Goal: Contribute content: Add original content to the website for others to see

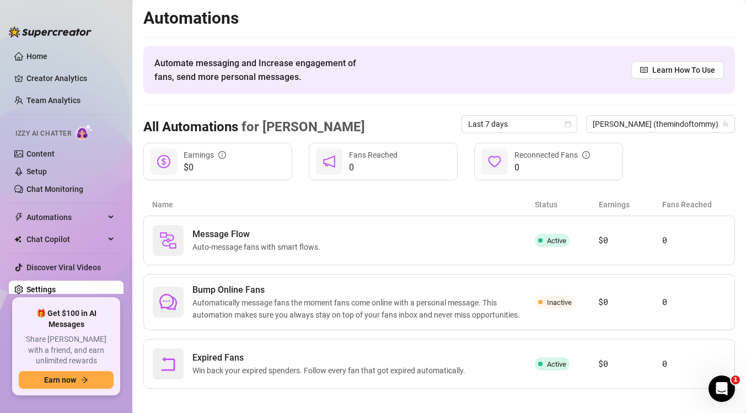
scroll to position [9, 0]
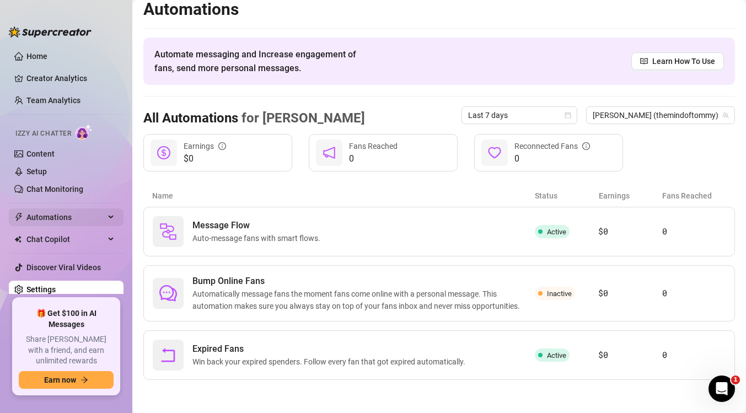
click at [70, 210] on span "Automations" at bounding box center [65, 217] width 78 height 18
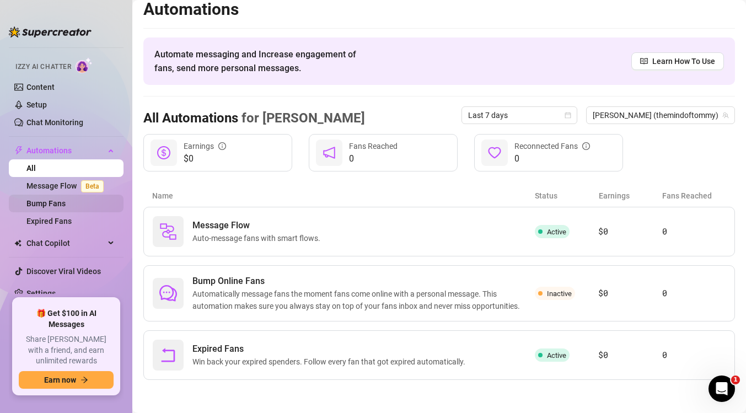
scroll to position [69, 0]
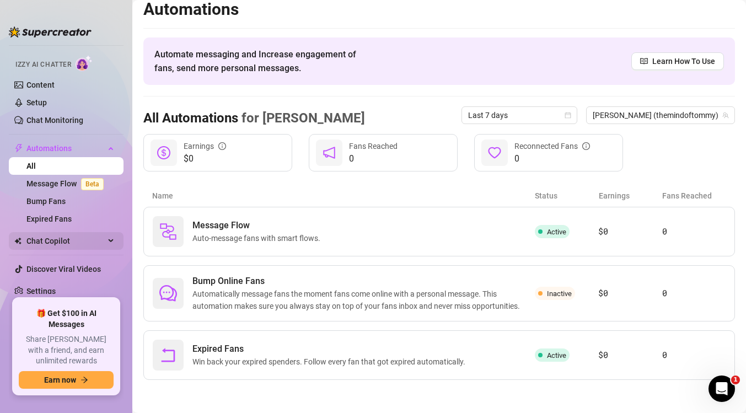
click at [68, 234] on span "Chat Copilot" at bounding box center [65, 241] width 78 height 18
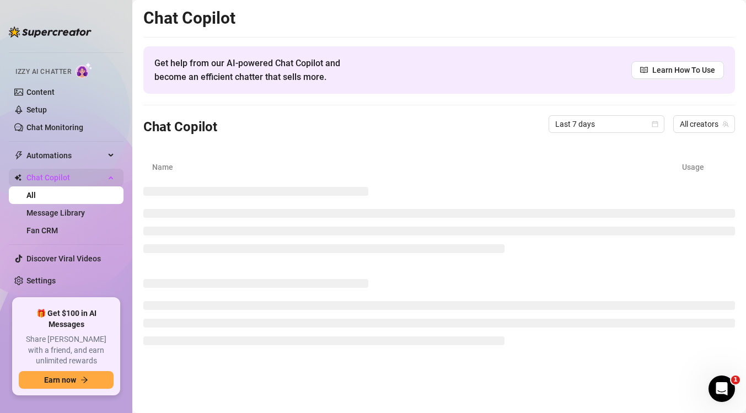
scroll to position [51, 0]
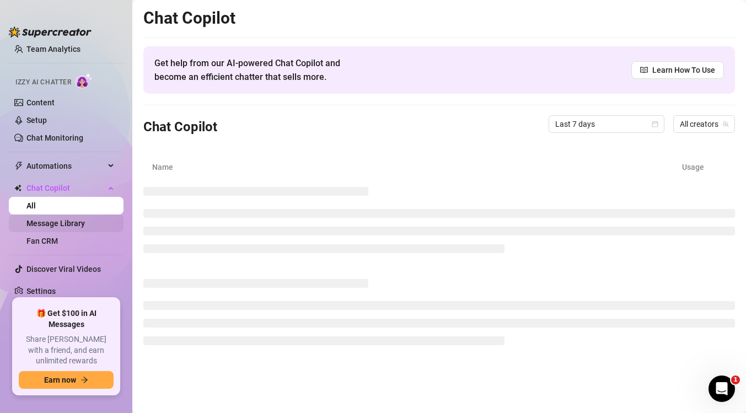
click at [71, 222] on link "Message Library" at bounding box center [55, 223] width 58 height 9
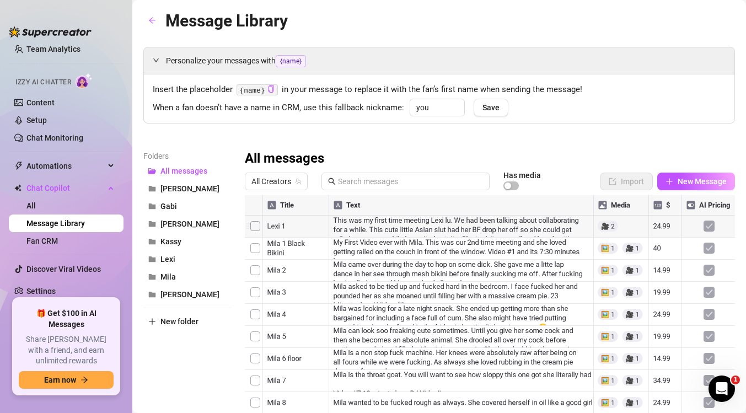
click at [251, 225] on div at bounding box center [490, 318] width 490 height 246
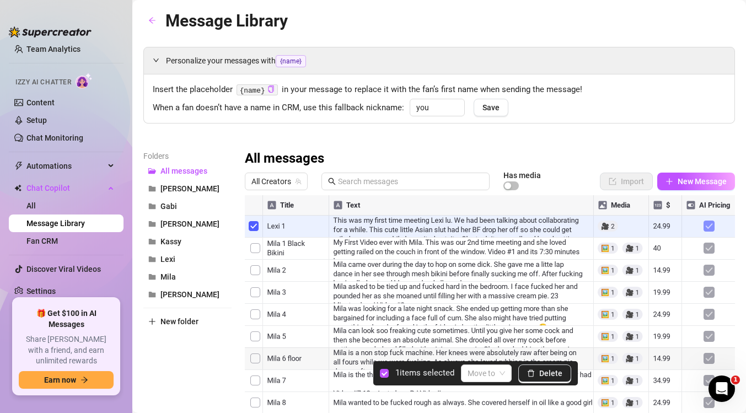
click at [245, 225] on div at bounding box center [490, 318] width 490 height 246
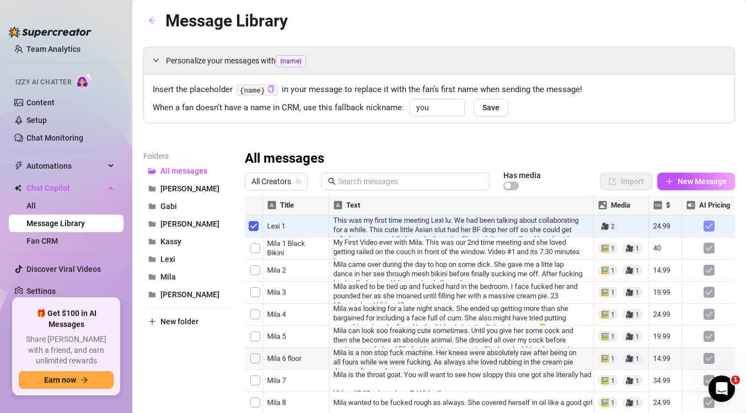
click at [252, 226] on div at bounding box center [490, 318] width 490 height 246
click at [415, 226] on div at bounding box center [490, 318] width 490 height 246
click at [411, 224] on div at bounding box center [490, 318] width 490 height 246
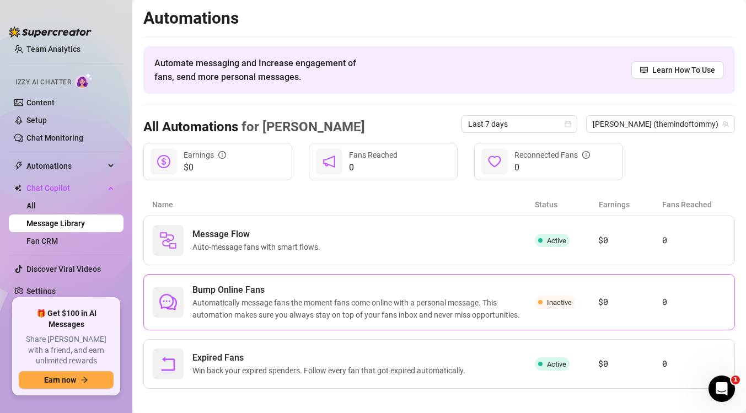
scroll to position [9, 0]
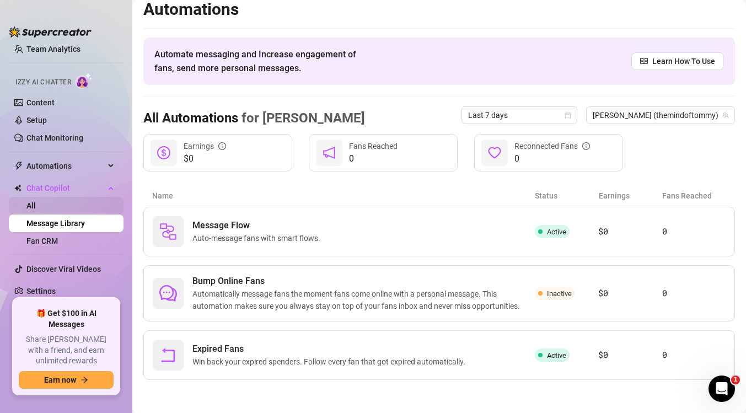
click at [36, 201] on link "All" at bounding box center [30, 205] width 9 height 9
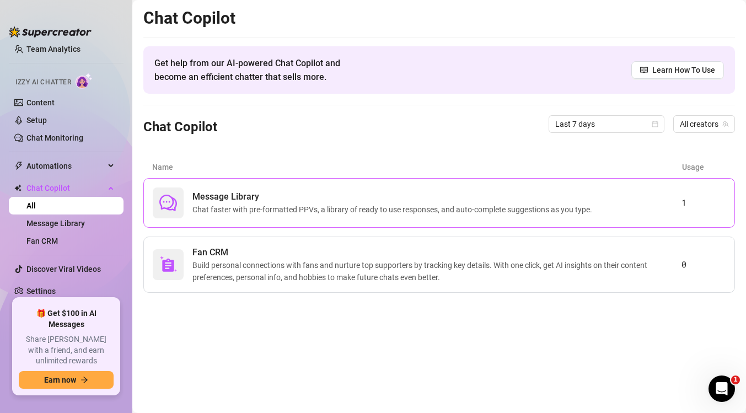
click at [160, 204] on icon "comment" at bounding box center [168, 203] width 18 height 17
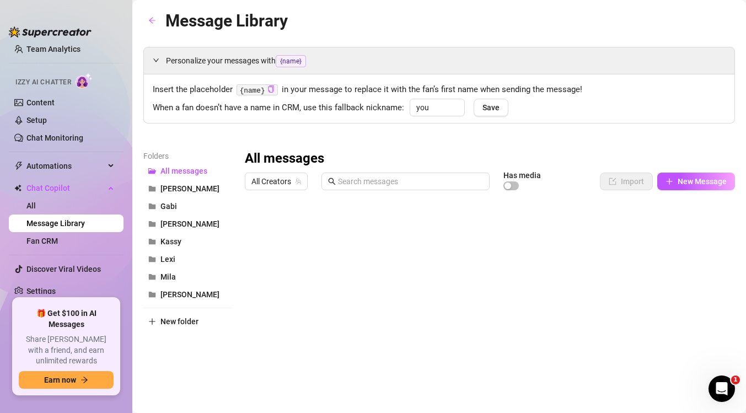
click at [252, 229] on div at bounding box center [490, 318] width 490 height 246
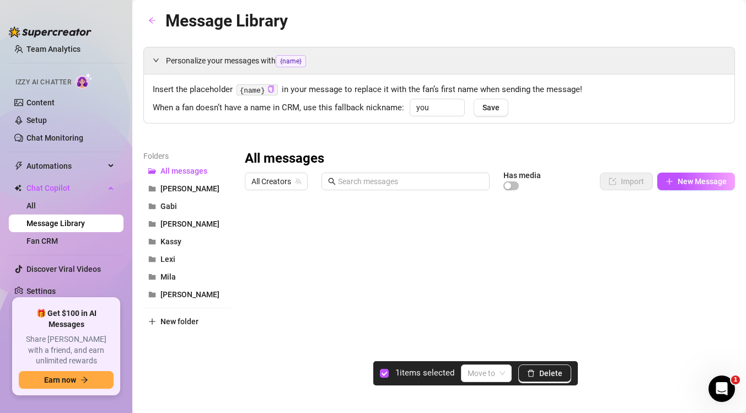
click at [337, 229] on div at bounding box center [490, 318] width 490 height 246
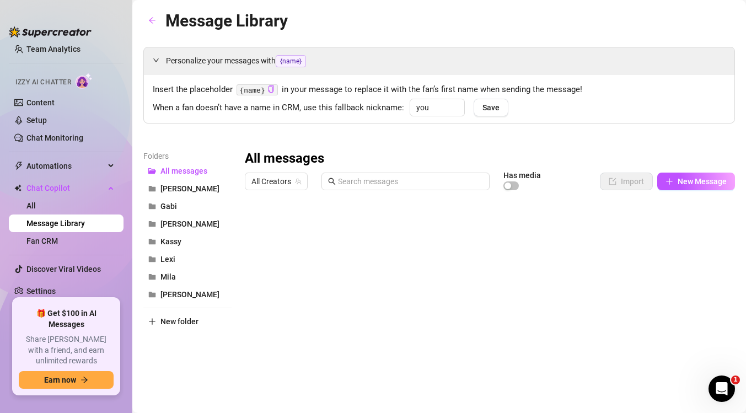
click at [337, 229] on div at bounding box center [490, 318] width 490 height 246
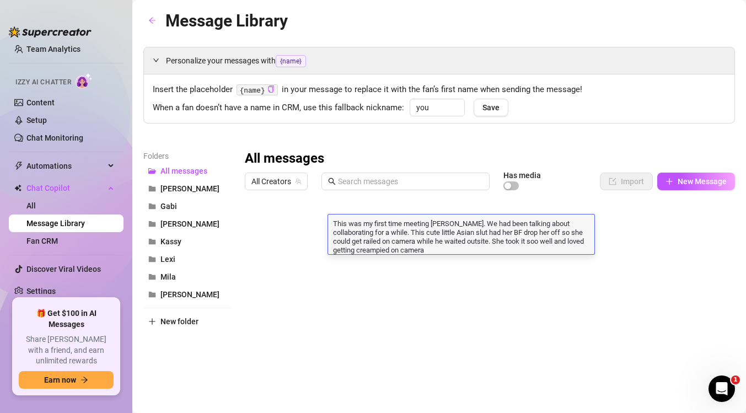
click at [314, 226] on div at bounding box center [490, 318] width 490 height 246
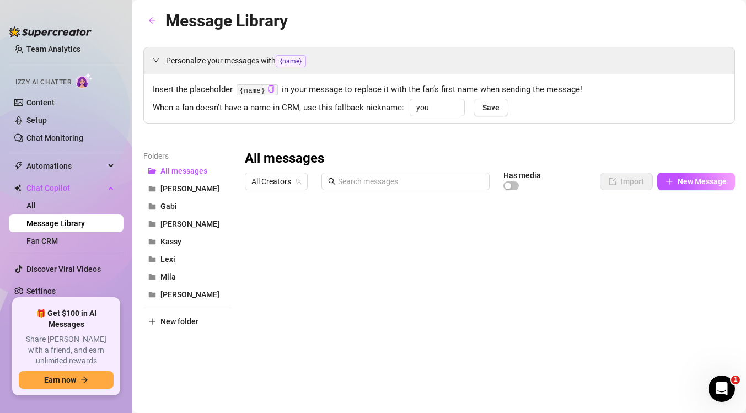
click at [314, 226] on div at bounding box center [490, 318] width 490 height 246
click at [613, 229] on div at bounding box center [490, 318] width 490 height 246
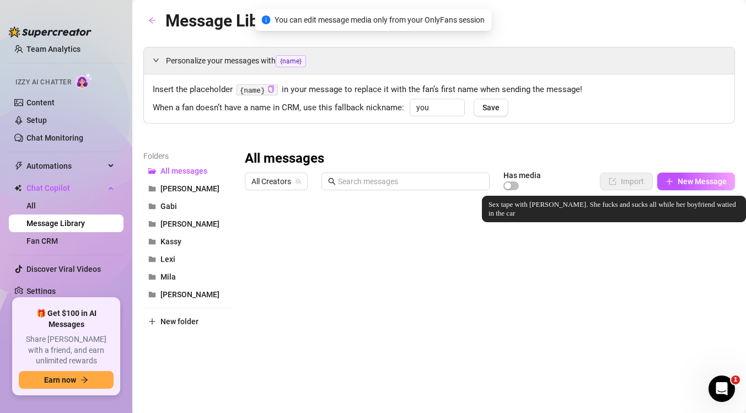
click at [613, 229] on div at bounding box center [490, 318] width 490 height 246
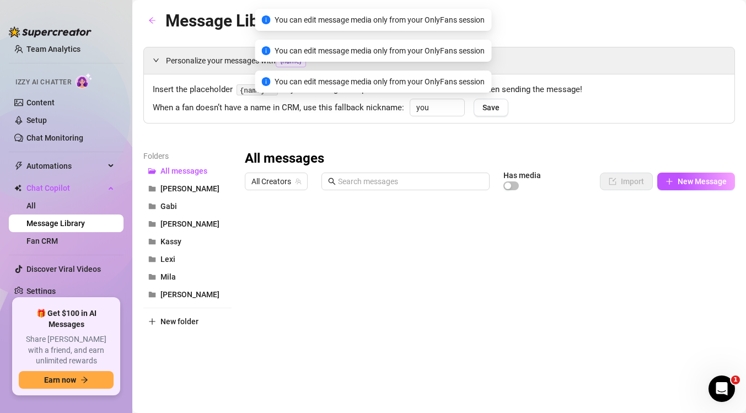
click at [575, 169] on div "All messages All Creators Has media Import New Message Title Text Media $ AI Pr…" at bounding box center [490, 295] width 490 height 291
click at [510, 225] on div at bounding box center [490, 318] width 490 height 246
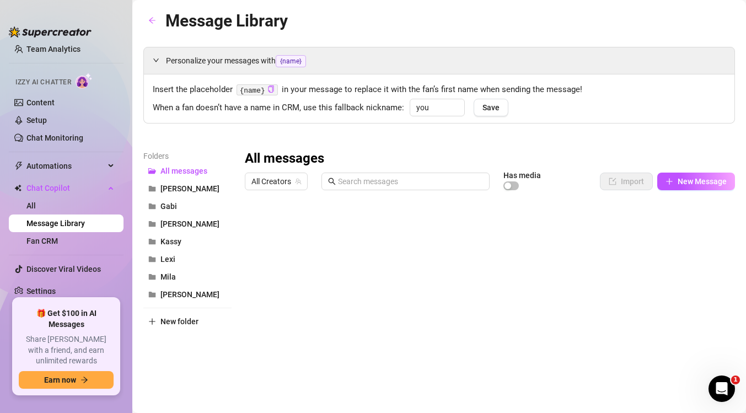
click at [301, 233] on div at bounding box center [490, 318] width 490 height 246
click at [209, 366] on div "Folders All messages [PERSON_NAME] Gabi [PERSON_NAME] [PERSON_NAME] New folder" at bounding box center [187, 295] width 88 height 291
click at [255, 222] on div at bounding box center [490, 318] width 490 height 246
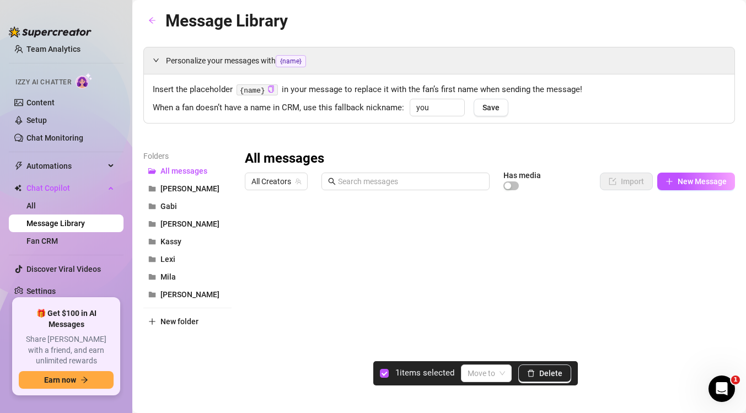
click at [532, 124] on div "Personalize your messages with {name} Insert the placeholder {name} in your mes…" at bounding box center [439, 85] width 592 height 77
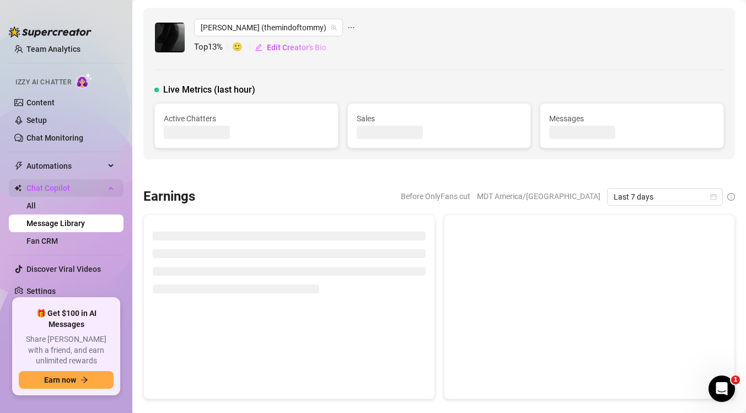
scroll to position [51, 0]
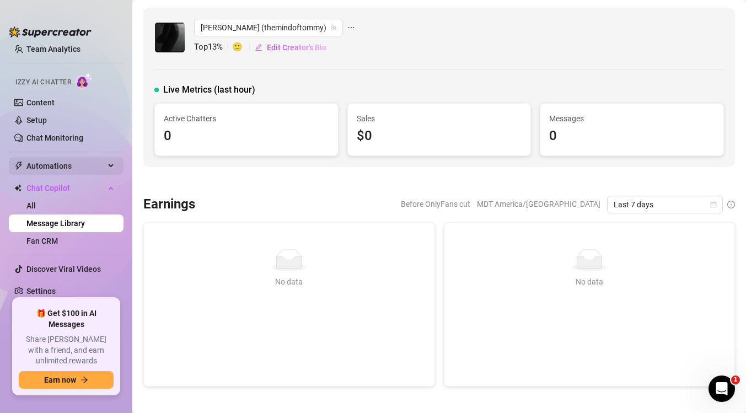
click at [61, 157] on span "Automations" at bounding box center [65, 166] width 78 height 18
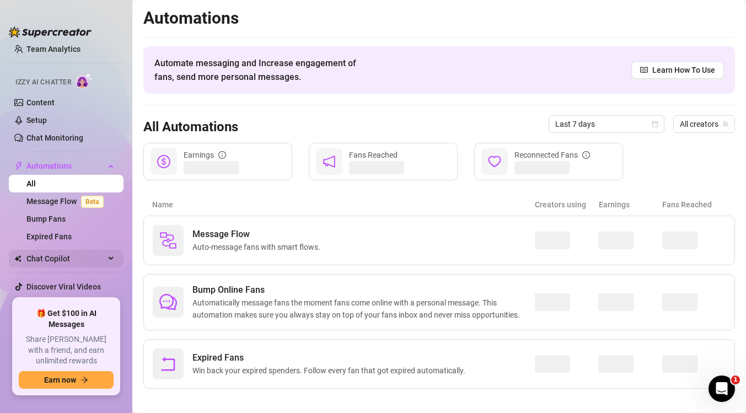
click at [42, 256] on span "Chat Copilot" at bounding box center [65, 259] width 78 height 18
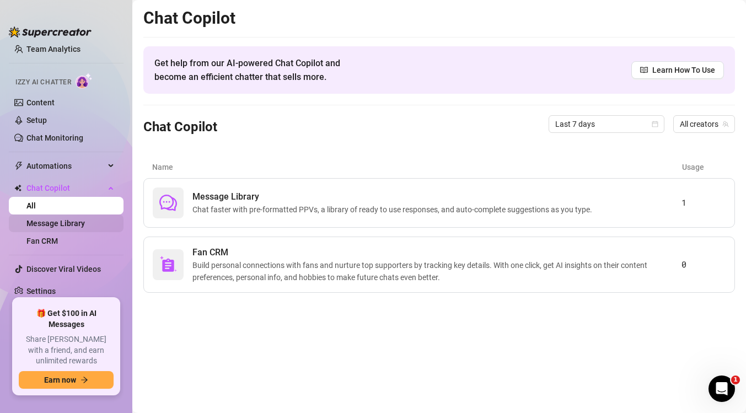
click at [82, 222] on link "Message Library" at bounding box center [55, 223] width 58 height 9
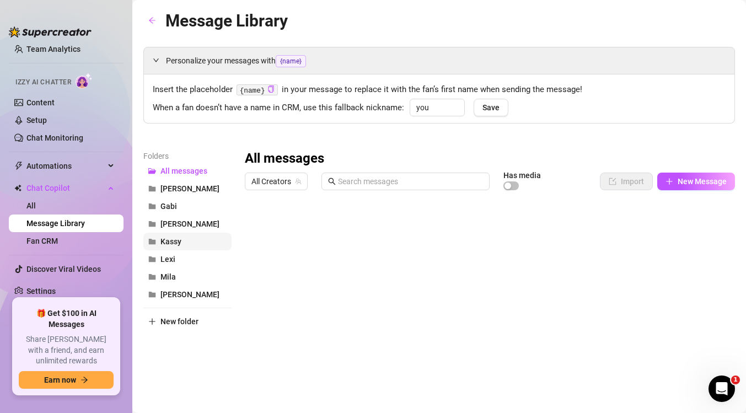
click at [175, 240] on span "Kassy" at bounding box center [170, 241] width 21 height 9
click at [197, 174] on span "All messages" at bounding box center [183, 171] width 47 height 9
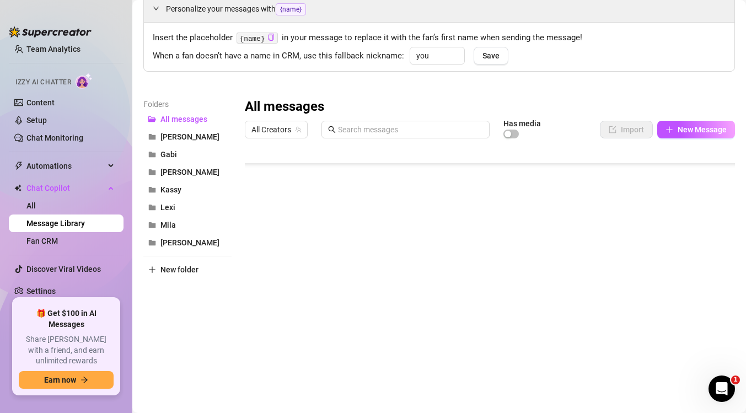
scroll to position [61, 0]
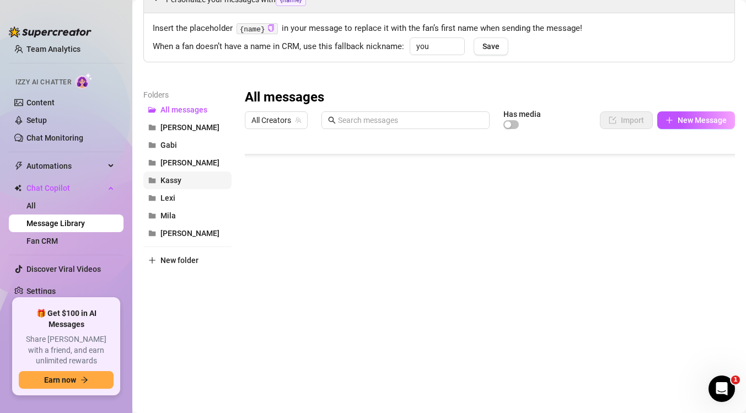
click at [168, 185] on button "Kassy" at bounding box center [187, 180] width 88 height 18
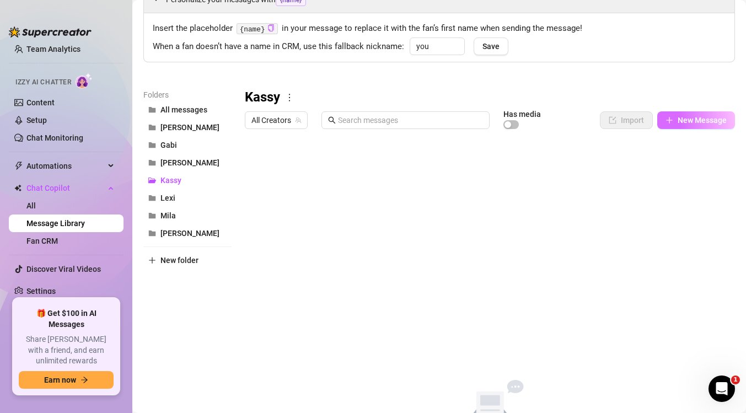
click at [685, 120] on span "New Message" at bounding box center [702, 120] width 49 height 9
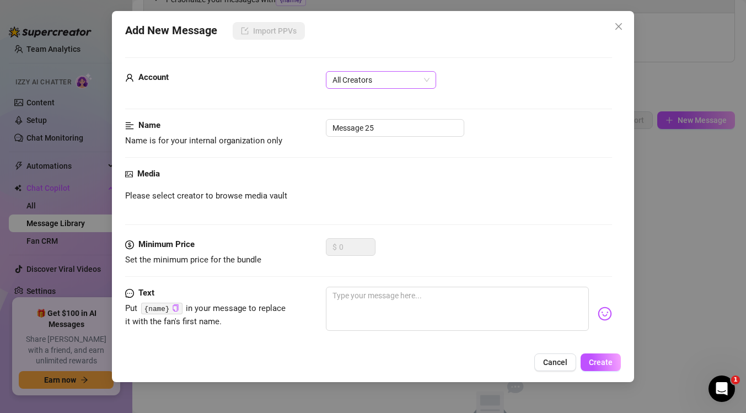
click at [410, 82] on span "All Creators" at bounding box center [381, 80] width 97 height 17
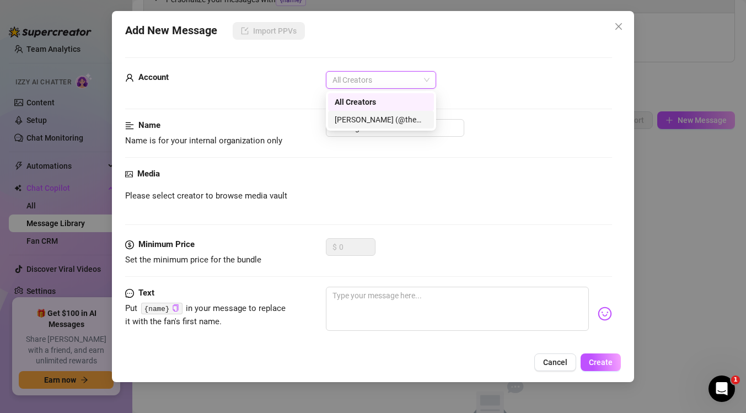
click at [410, 124] on div "[PERSON_NAME] (@themindoftommy)" at bounding box center [381, 120] width 93 height 12
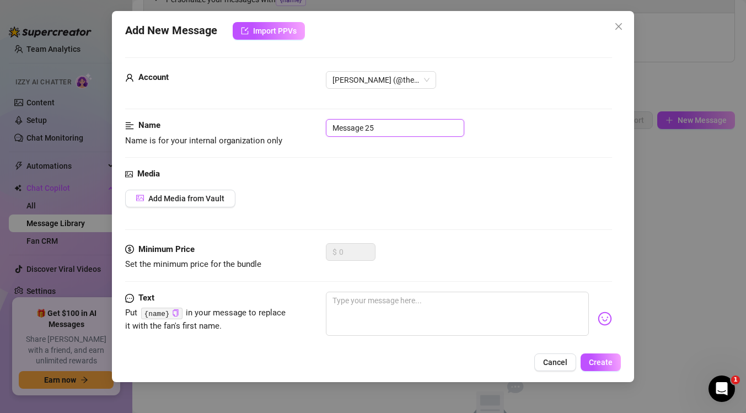
drag, startPoint x: 410, startPoint y: 124, endPoint x: 271, endPoint y: 109, distance: 139.2
click at [271, 109] on form "Account [PERSON_NAME] (@themindoftommy) Name Name is for your internal organiza…" at bounding box center [368, 235] width 487 height 357
type input "Mistress Kassy 1"
click at [215, 195] on span "Add Media from Vault" at bounding box center [186, 198] width 76 height 9
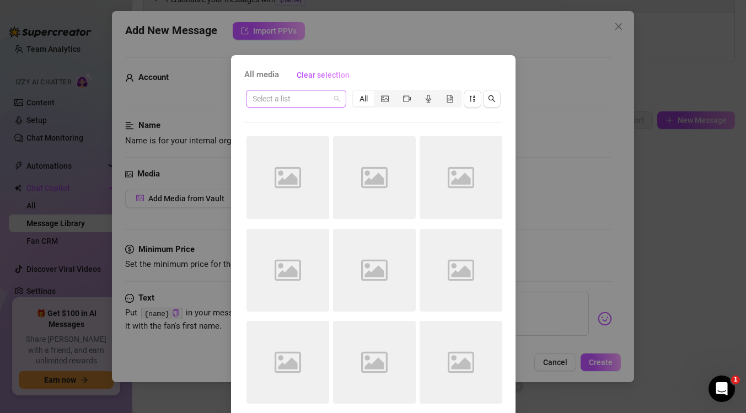
click at [298, 101] on input "search" at bounding box center [291, 98] width 77 height 17
type input "kas"
click at [293, 124] on div "Mistress [PERSON_NAME]" at bounding box center [300, 121] width 90 height 12
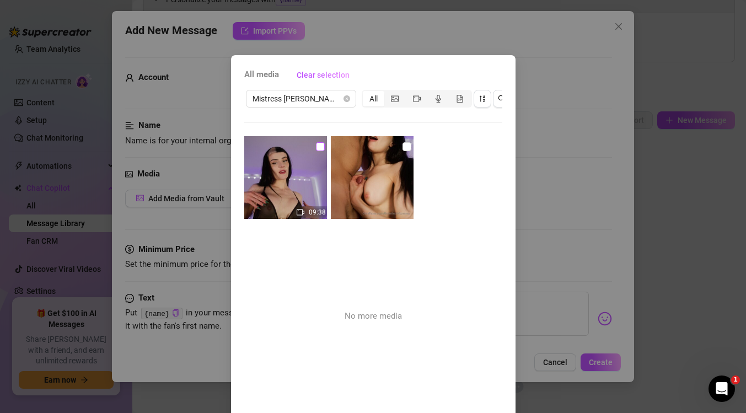
click at [320, 149] on input "checkbox" at bounding box center [320, 146] width 9 height 9
checkbox input "true"
click at [409, 146] on input "checkbox" at bounding box center [407, 146] width 9 height 9
checkbox input "true"
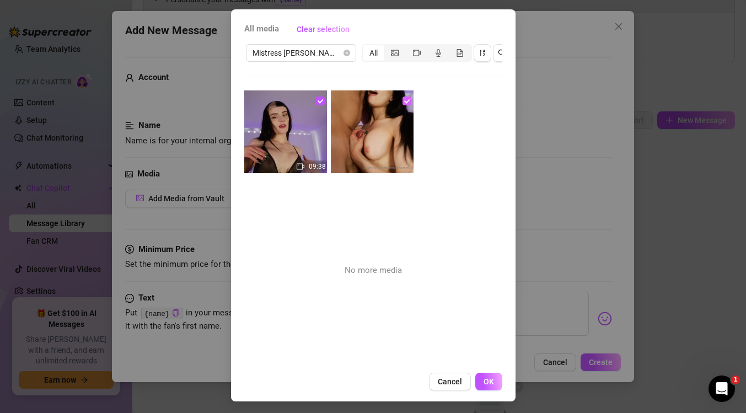
scroll to position [47, 0]
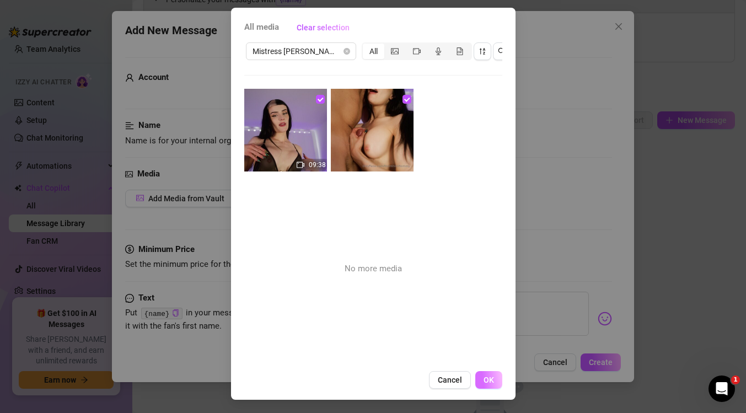
click at [484, 387] on button "OK" at bounding box center [488, 380] width 27 height 18
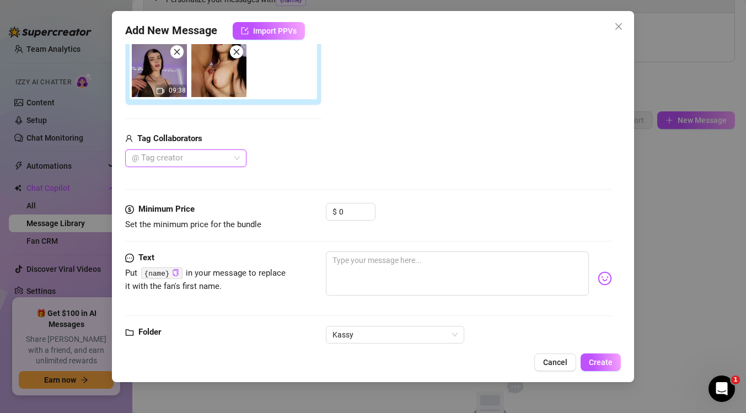
scroll to position [217, 0]
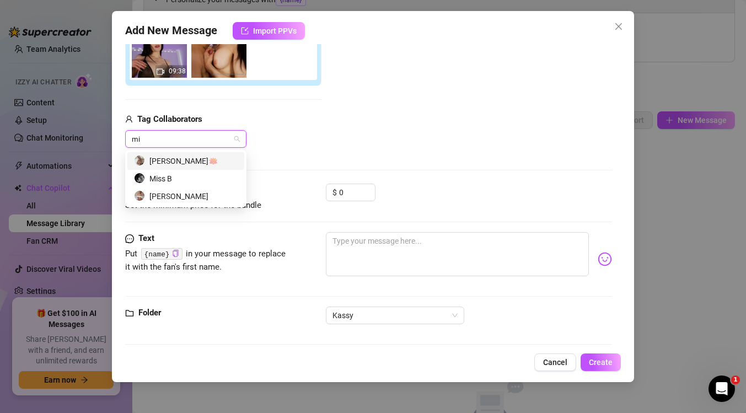
type input "m"
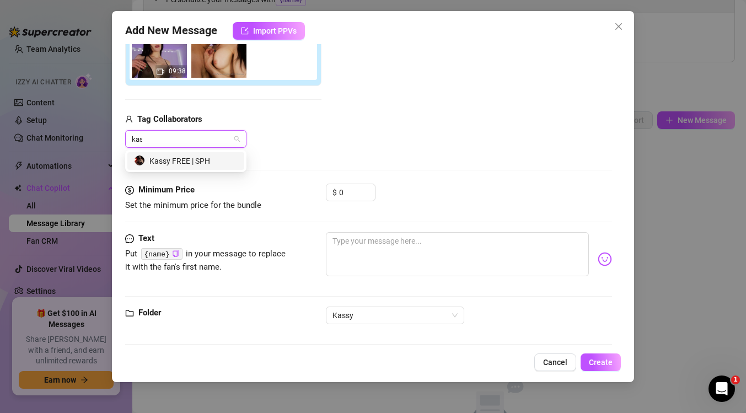
type input "kass"
click at [210, 162] on div "Kassy FREE | SPH" at bounding box center [186, 161] width 104 height 12
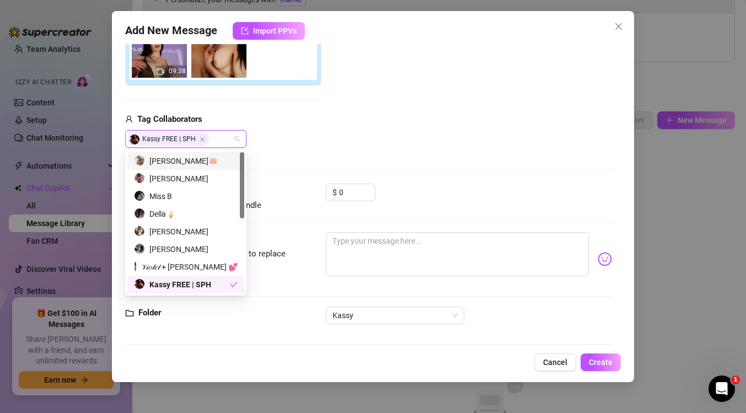
click at [293, 181] on div "Media Add Media from Vault Attached Media 09:38 Tag Collaborators Kassy FREE | …" at bounding box center [368, 67] width 487 height 233
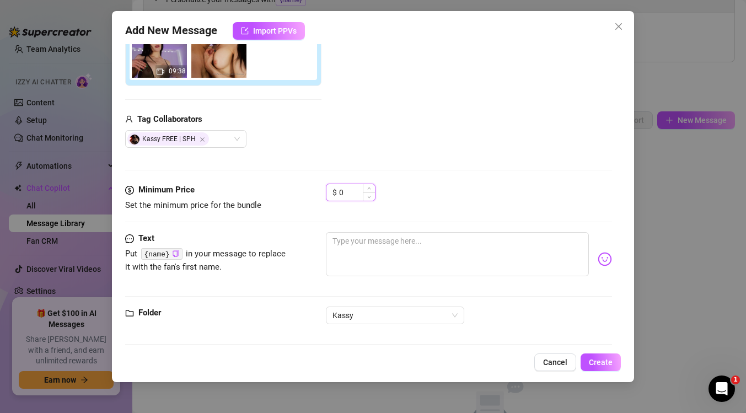
click at [342, 191] on input "0" at bounding box center [357, 192] width 36 height 17
drag, startPoint x: 349, startPoint y: 192, endPoint x: 318, endPoint y: 191, distance: 30.9
click at [318, 191] on div "Minimum Price Set the minimum price for the bundle $ 0" at bounding box center [368, 198] width 487 height 28
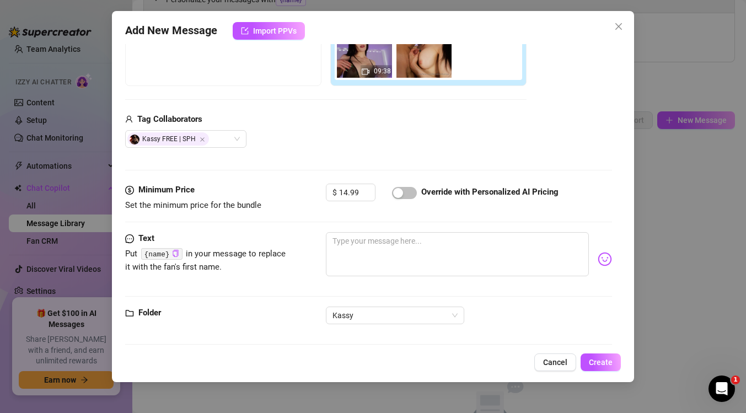
click at [376, 145] on div "Kassy FREE | SPH" at bounding box center [325, 139] width 401 height 18
drag, startPoint x: 360, startPoint y: 191, endPoint x: 335, endPoint y: 191, distance: 24.3
click at [335, 191] on div "$ 14.99" at bounding box center [351, 193] width 50 height 18
type input "9.99"
click at [401, 191] on div "button" at bounding box center [398, 193] width 10 height 10
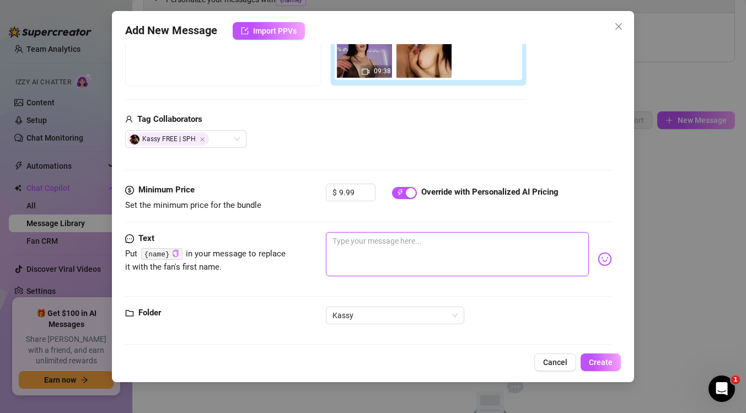
click at [356, 238] on textarea at bounding box center [457, 254] width 263 height 44
type textarea "I"
type textarea "It"
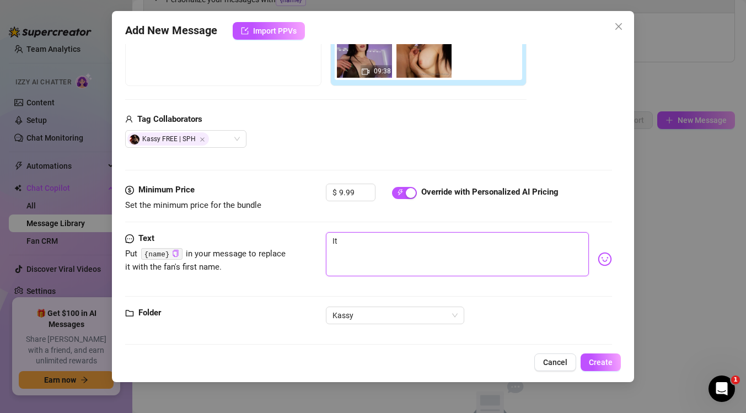
type textarea "It'"
type textarea "It's"
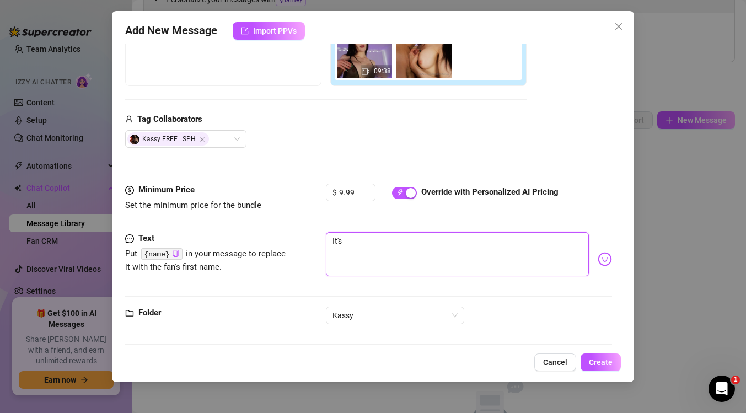
type textarea "It's"
type textarea "It's n"
type textarea "It's no"
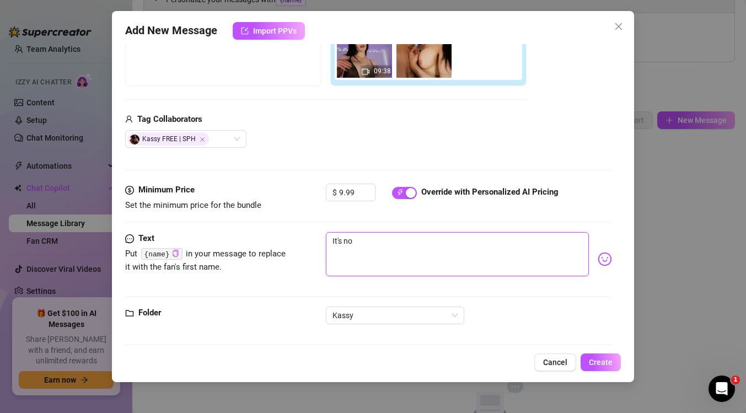
type textarea "It's not"
type textarea "It's not o"
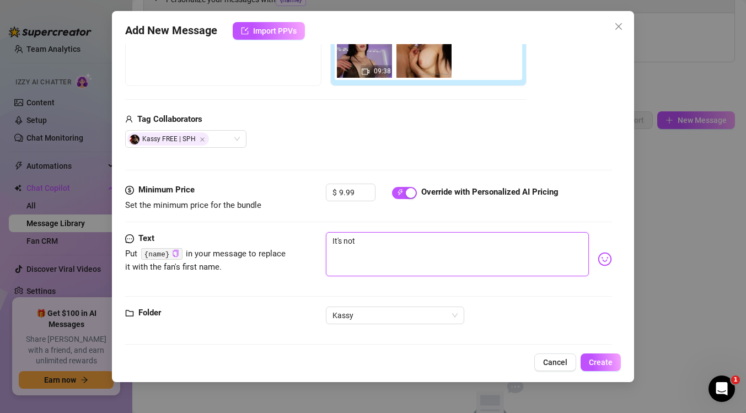
type textarea "It's not o"
type textarea "It's not of"
type textarea "It's not oft"
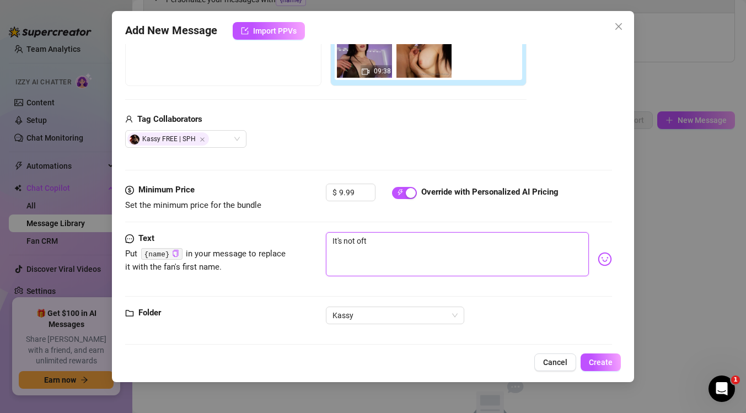
type textarea "It's not ofte"
type textarea "It's not often"
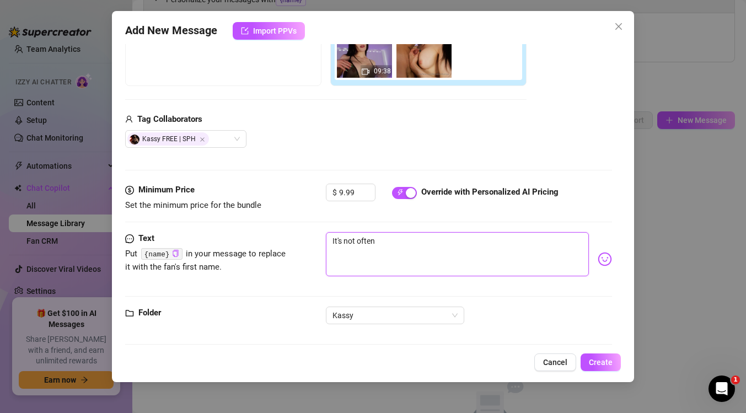
type textarea "It's not often"
type textarea "It's not often a"
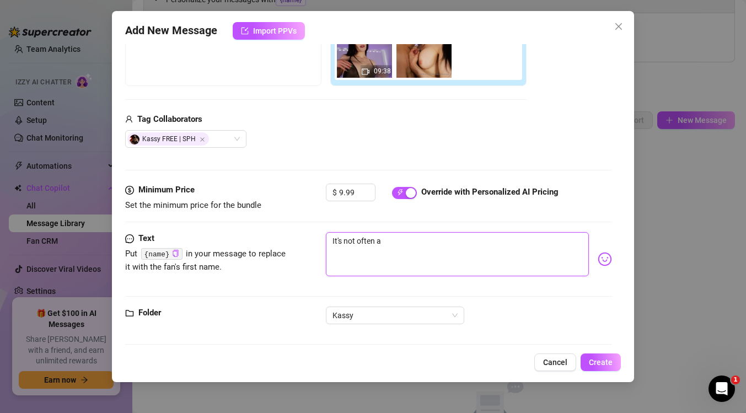
type textarea "It's not often a D"
type textarea "It's not often a Do"
type textarea "It's not often a Dom"
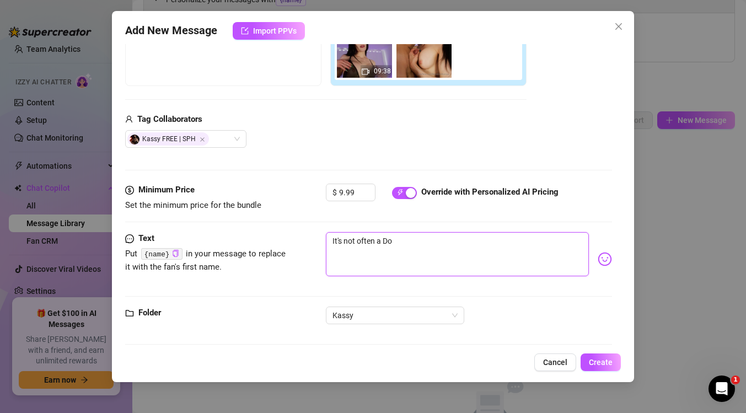
type textarea "It's not often a Dom"
type textarea "It's not often a Domi"
type textarea "It's not often a [PERSON_NAME]"
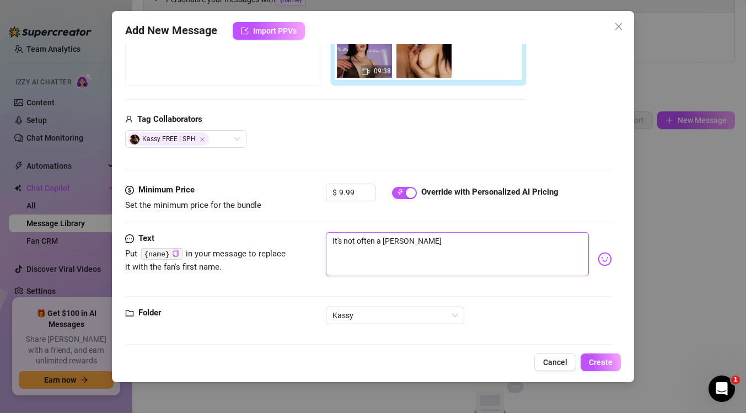
type textarea "It's not often a Domina"
type textarea "It's not often a Dominat"
type textarea "It's not often a Dominatr"
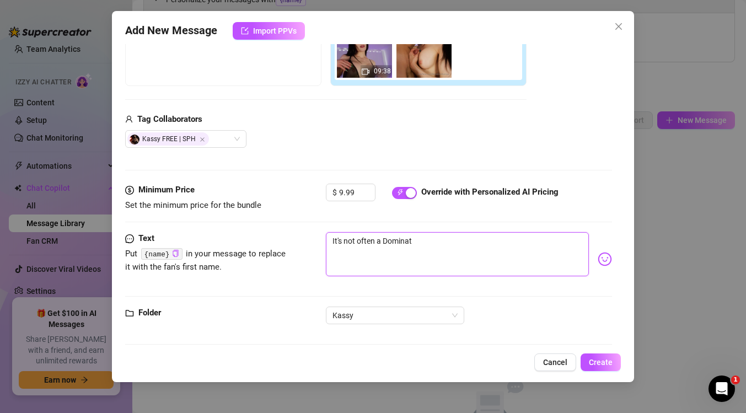
type textarea "It's not often a Dominatr"
type textarea "It's not often a Dominatri"
type textarea "It's not often a Dominatric"
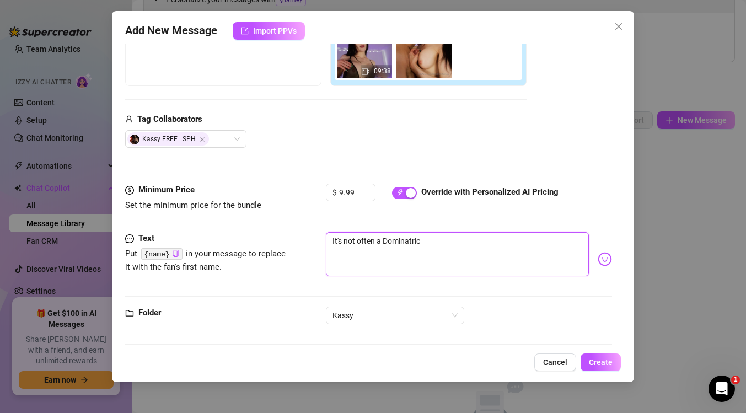
type textarea "It's not often a Dominatri"
type textarea "It's not often a Dominatrix"
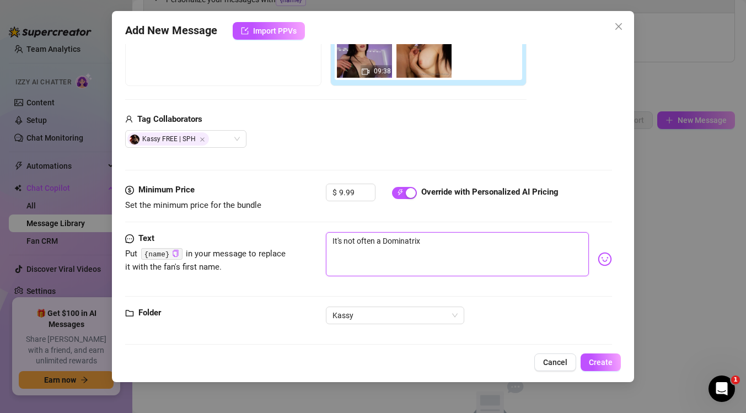
type textarea "It's not often a Dominatrix"
type textarea "It's not often a Dominatrix l"
type textarea "It's not often a Dominatrix le"
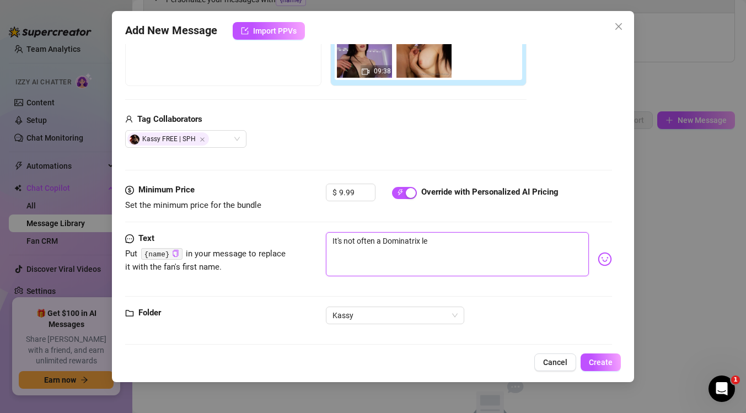
type textarea "It's not often a Dominatrix let"
type textarea "It's not often a Dominatrix lets"
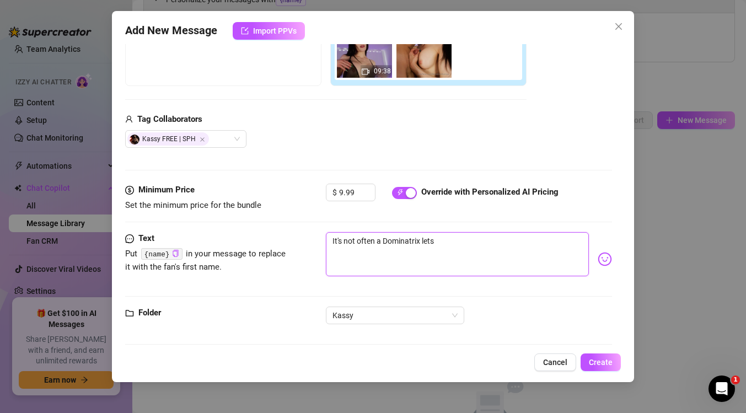
type textarea "It's not often a Dominatrix lets"
type textarea "It's not often a Dominatrix lets y"
type textarea "It's not often a Dominatrix lets yo"
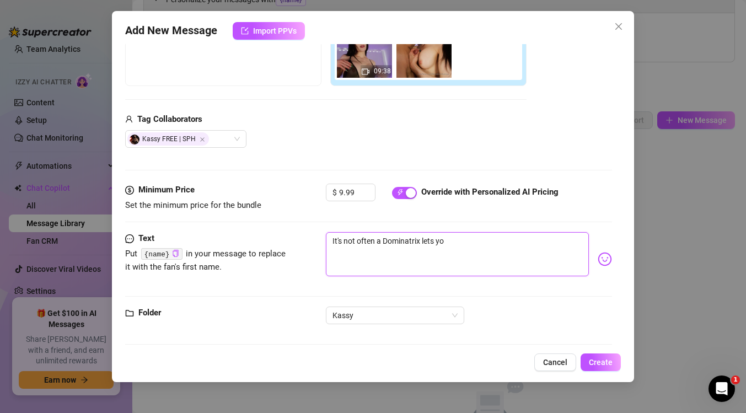
type textarea "It's not often a Dominatrix lets yo"
type textarea "It's not often a Dominatrix lets you"
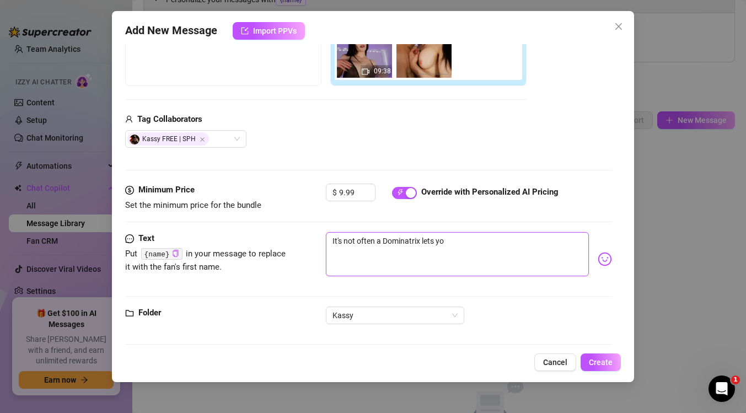
type textarea "It's not often a Dominatrix lets you"
type textarea "It's not often a Dominatrix lets you f"
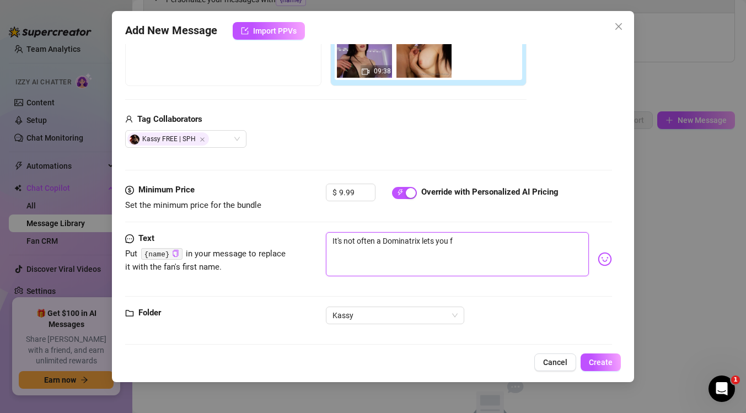
type textarea "It's not often a Dominatrix lets you fu"
type textarea "It's not often a Dominatrix lets you fuk"
type textarea "It's not often a Dominatrix lets you fu"
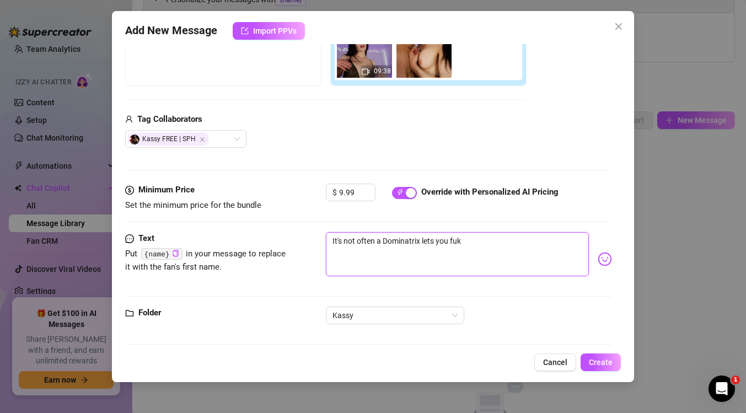
type textarea "It's not often a Dominatrix lets you fu"
type textarea "It's not often a Dominatrix lets you fuc"
type textarea "It's not often a Dominatrix lets you fuck"
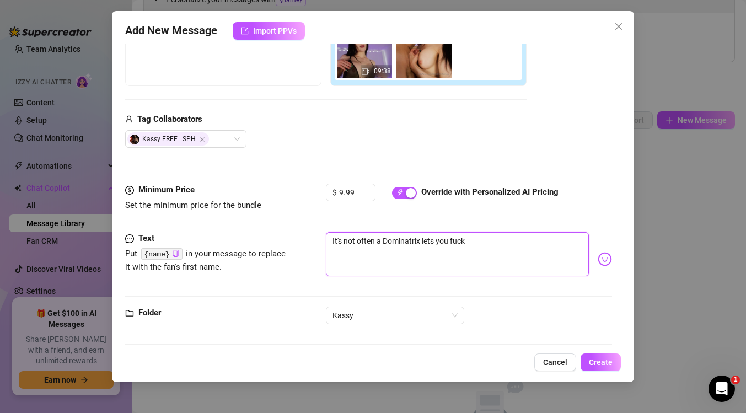
type textarea "It's not often a Dominatrix lets you fuck"
type textarea "It's not often a Dominatrix lets you fuck t"
type textarea "It's not often a Dominatrix lets you fuck th"
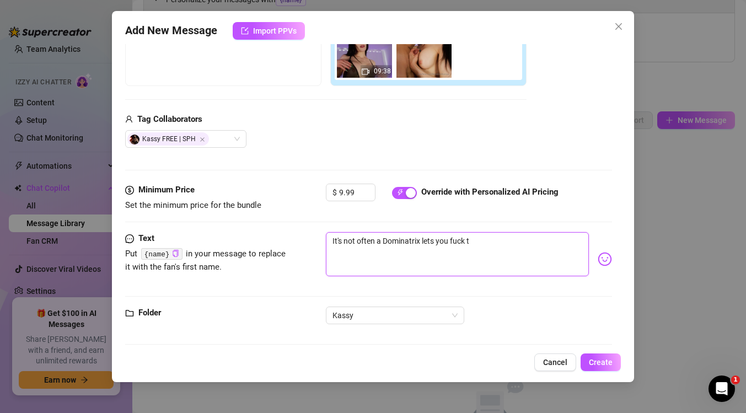
type textarea "It's not often a Dominatrix lets you fuck th"
type textarea "It's not often a Dominatrix lets you fuck thm"
type textarea "It's not often a Dominatrix lets you fuck th"
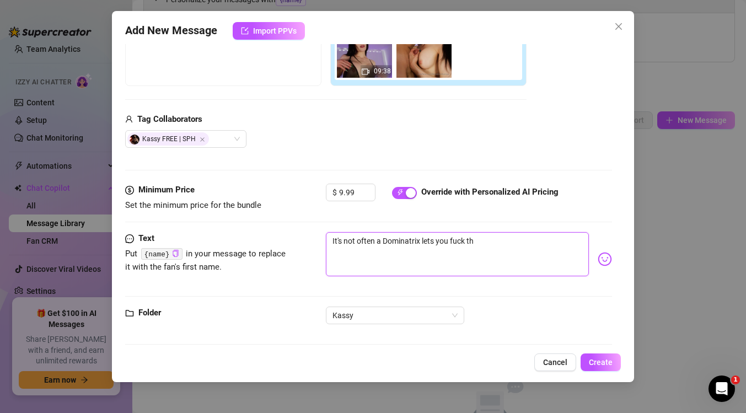
type textarea "It's not often a Dominatrix lets you fuck the"
type textarea "It's not often a Dominatrix lets you fuck them"
type textarea "It's not often a Dominatrix lets you fuck them."
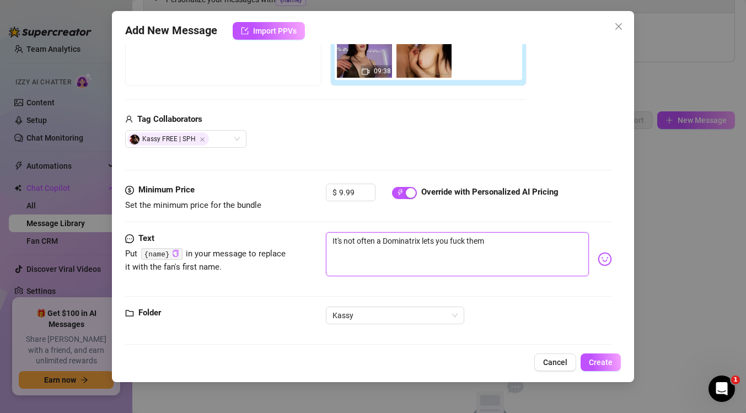
type textarea "It's not often a Dominatrix lets you fuck them."
type textarea "It's not often a Dominatrix lets you fuck them. I"
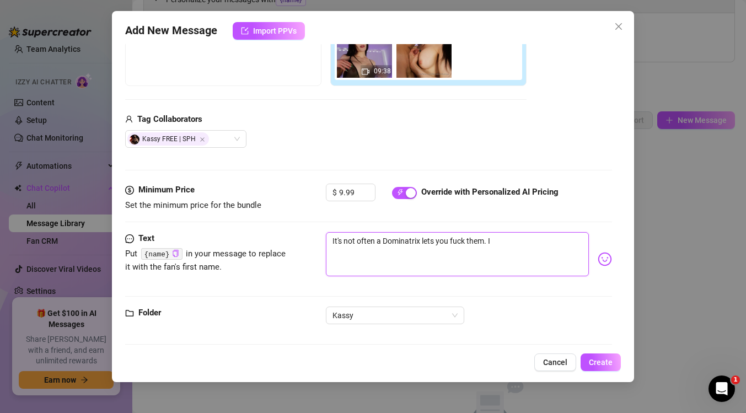
type textarea "It's not often a Dominatrix lets you fuck them. I"
type textarea "It's not often a Dominatrix lets you fuck them. I h"
type textarea "It's not often a Dominatrix lets you fuck them. I ha"
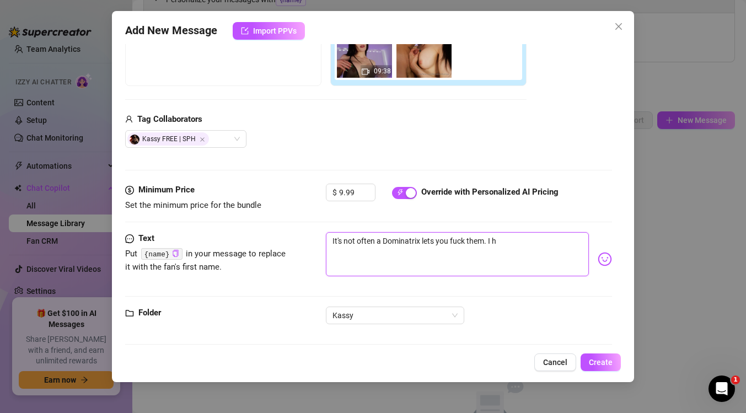
type textarea "It's not often a Dominatrix lets you fuck them. I ha"
type textarea "It's not often a Dominatrix lets you fuck them. I hav"
type textarea "It's not often a Dominatrix lets you fuck them. I have"
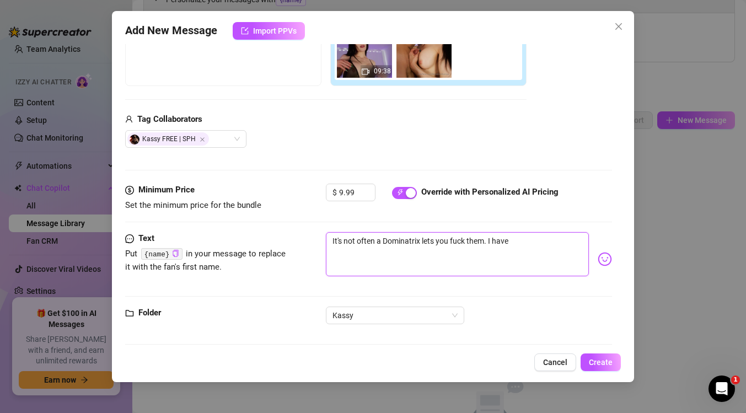
type textarea "It's not often a Dominatrix lets you fuck them. I have"
type textarea "It's not often a Dominatrix lets you fuck them. I have a"
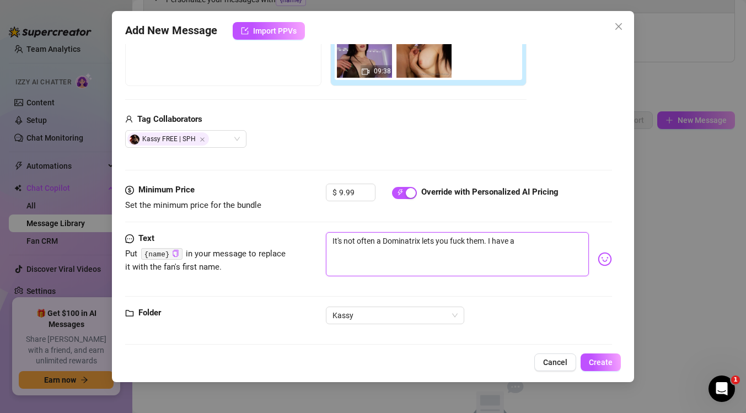
type textarea "It's not often a Dominatrix lets you fuck them. I have a"
type textarea "It's not often a Dominatrix lets you fuck them. I have a g"
type textarea "It's not often a Dominatrix lets you fuck them. I have a gr"
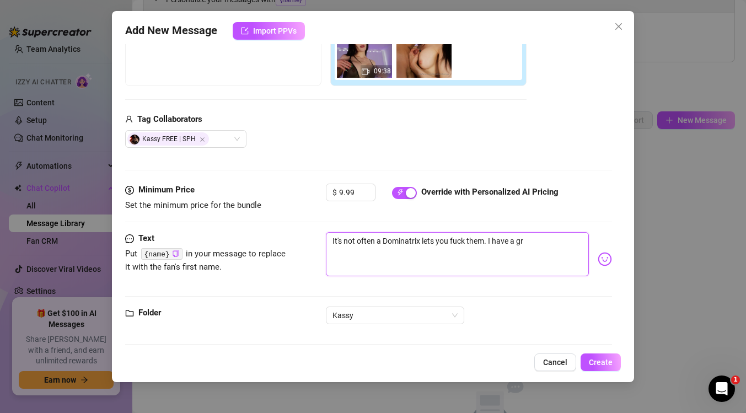
type textarea "It's not often a Dominatrix lets you fuck them. I have a gra"
type textarea "It's not often a Dominatrix lets you fuck them. I have a grat"
type textarea "It's not often a Dominatrix lets you fuck them. I have a grate"
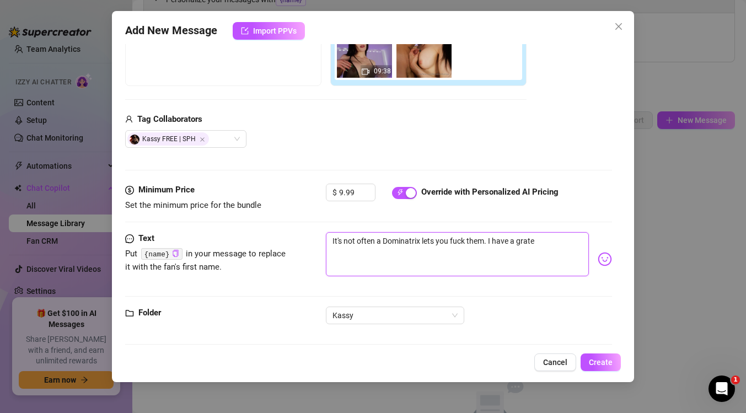
type textarea "It's not often a Dominatrix lets you fuck them. I have a grate"
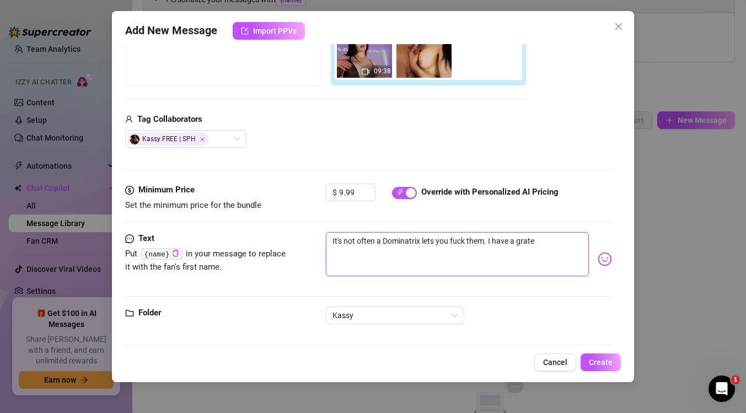
type textarea "It's not often a Dominatrix lets you fuck them. I have a grat"
type textarea "It's not often a Dominatrix lets you fuck them. I have a gra"
type textarea "It's not often a Dominatrix lets you fuck them. I have a gr"
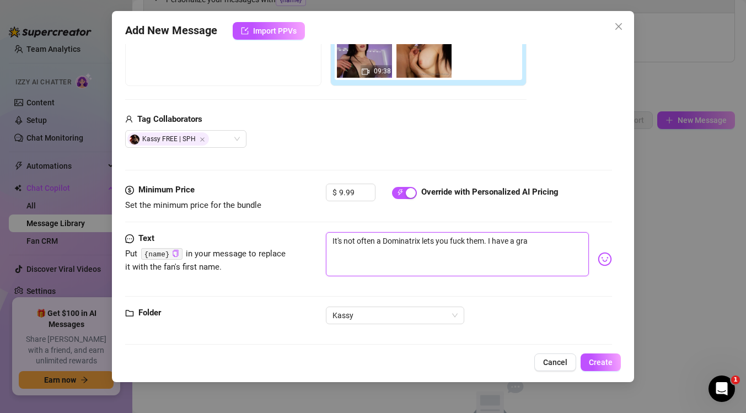
type textarea "It's not often a Dominatrix lets you fuck them. I have a gr"
type textarea "It's not often a Dominatrix lets you fuck them. I have a gre"
type textarea "It's not often a Dominatrix lets you fuck them. I have a grea"
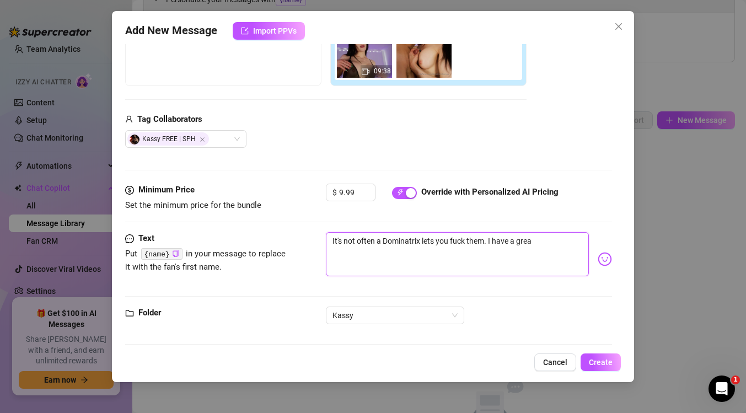
type textarea "It's not often a Dominatrix lets you fuck them. I have a great"
type textarea "It's not often a Dominatrix lets you fuck them. I have a great t"
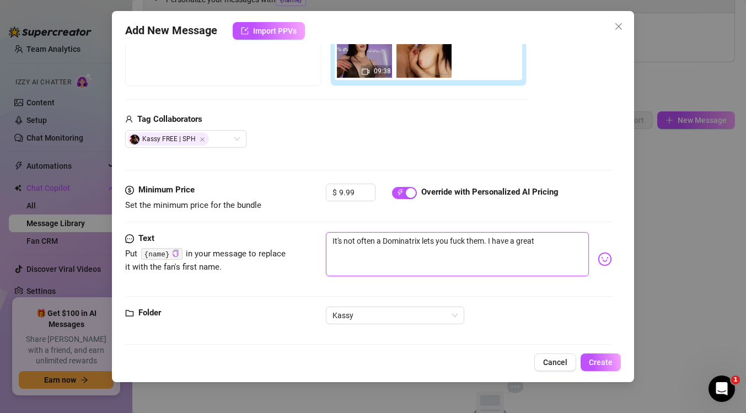
type textarea "It's not often a Dominatrix lets you fuck them. I have a great t"
type textarea "It's not often a Dominatrix lets you fuck them. I have a great ti"
type textarea "It's not often a Dominatrix lets you fuck them. I have a great [PERSON_NAME]"
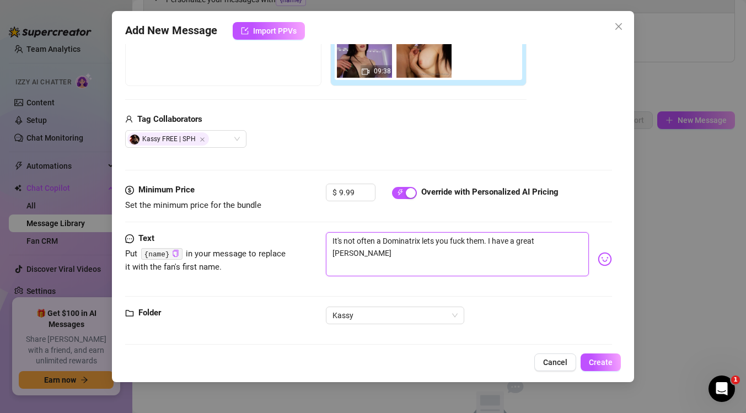
type textarea "It's not often a Dominatrix lets you fuck them. I have a great time"
type textarea "It's not often a Dominatrix lets you fuck them. I have a great time w"
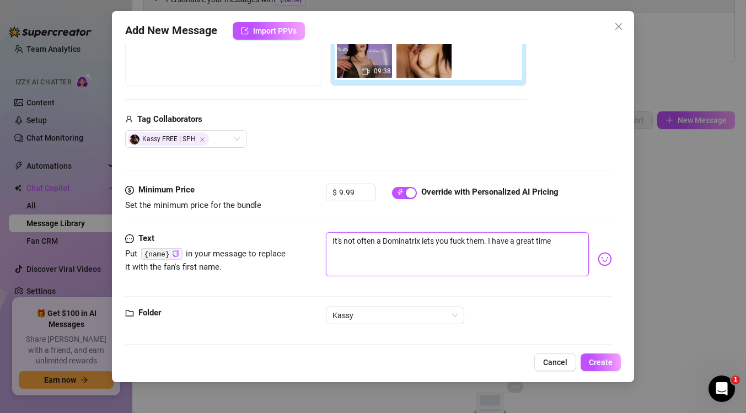
type textarea "It's not often a Dominatrix lets you fuck them. I have a great time w"
type textarea "It's not often a Dominatrix lets you fuck them. I have a great time wi"
type textarea "It's not often a Dominatrix lets you fuck them. I have a great time wit"
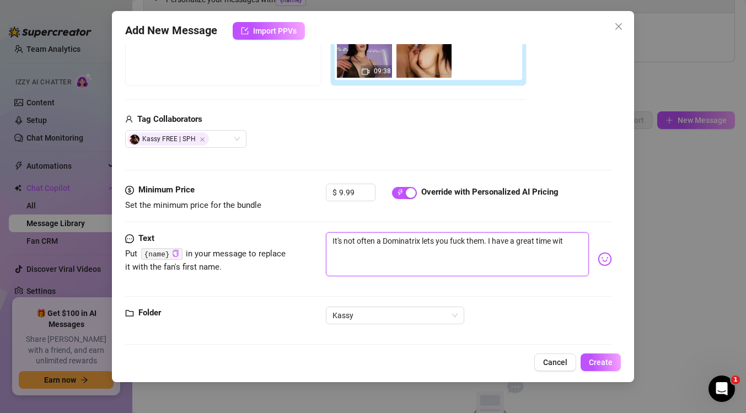
type textarea "It's not often a Dominatrix lets you fuck them. I have a great time with"
type textarea "It's not often a Dominatrix lets you fuck them. I have a great time with m"
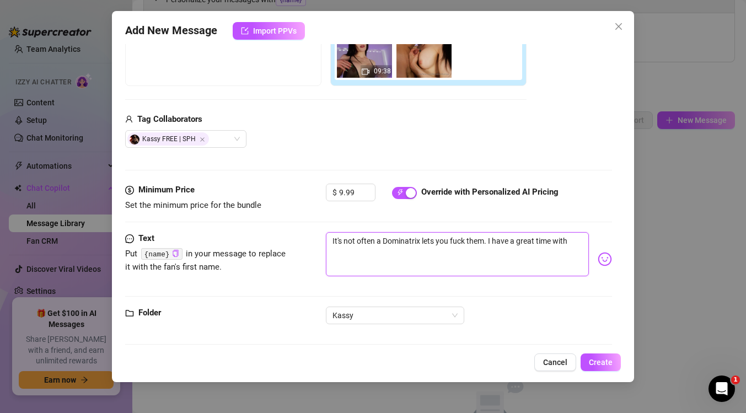
type textarea "It's not often a Dominatrix lets you fuck them. I have a great time with m"
type textarea "It's not often a Dominatrix lets you fuck them. I have a great time with mi"
type textarea "It's not often a Dominatrix lets you fuck them. I have a great time with mis"
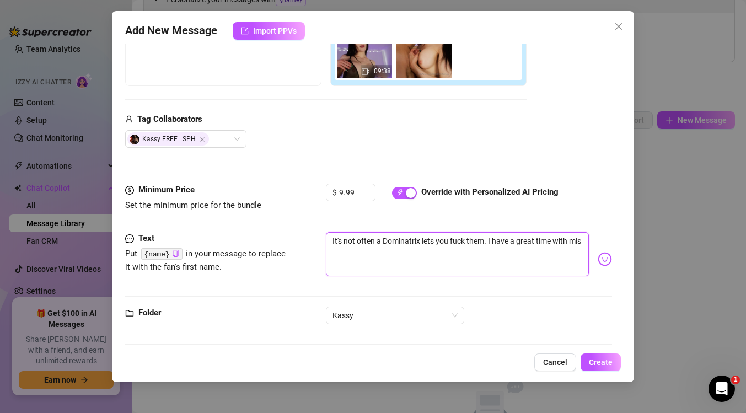
type textarea "It's not often a Dominatrix lets you fuck them. I have a great time with mist"
type textarea "It's not often a Dominatrix lets you fuck them. I have a great time with mistr"
type textarea "It's not often a Dominatrix lets you fuck them. I have a great time with mistre"
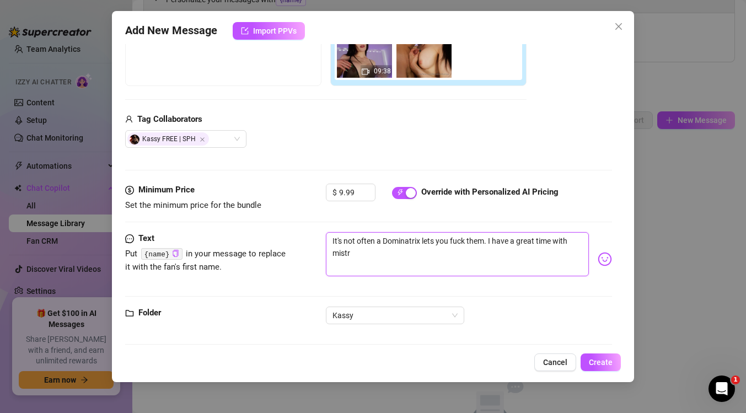
type textarea "It's not often a Dominatrix lets you fuck them. I have a great time with mistre"
type textarea "It's not often a Dominatrix lets you fuck them. I have a great time with mistres"
click at [337, 253] on textarea "It's not often a Dominatrix lets you fuck them. I have a great time with mistre…" at bounding box center [457, 254] width 263 height 44
click at [368, 253] on textarea "It's not often a Dominatrix lets you fuck them. I have a great time with Mistre…" at bounding box center [457, 254] width 263 height 44
click at [450, 246] on textarea "It's not often a Dominatrix lets you fuck them. I have a great time with Mistre…" at bounding box center [457, 254] width 263 height 44
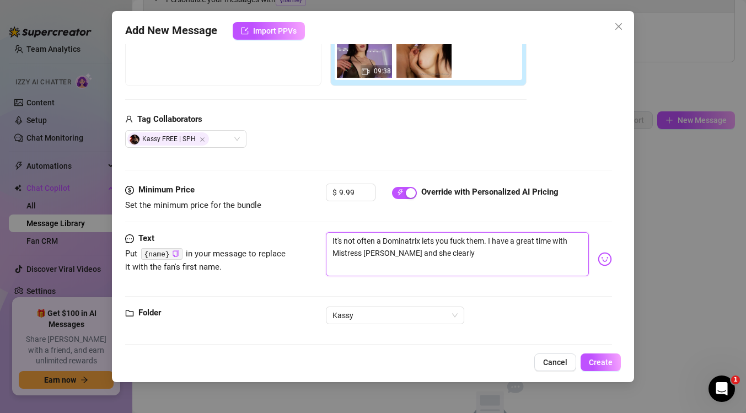
click at [447, 250] on textarea "It's not often a Dominatrix lets you fuck them. I have a great time with Mistre…" at bounding box center [457, 254] width 263 height 44
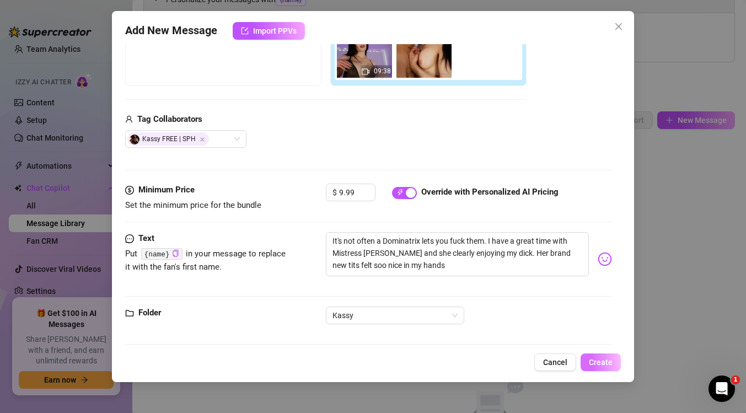
click at [596, 365] on span "Create" at bounding box center [601, 362] width 24 height 9
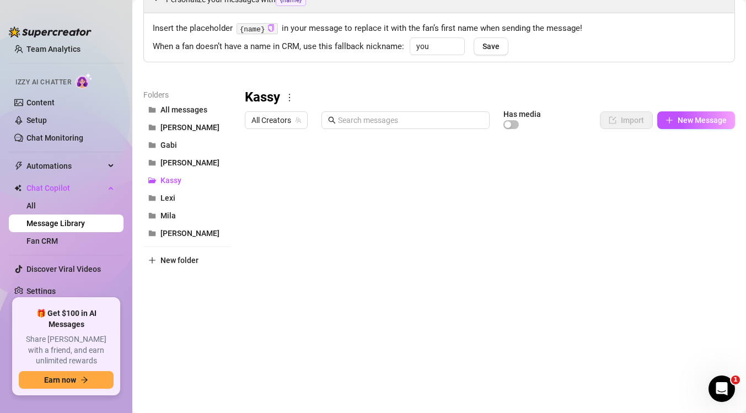
click at [378, 168] on div at bounding box center [490, 257] width 490 height 246
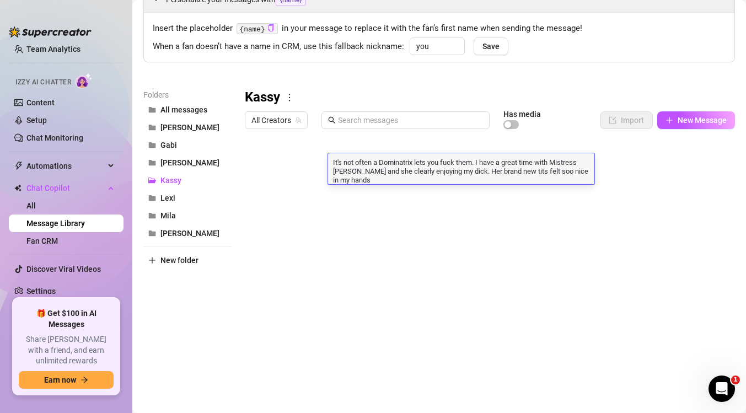
click at [495, 163] on textarea "It's not often a Dominatrix lets you fuck them. I have a great time with Mistre…" at bounding box center [461, 171] width 266 height 28
click at [497, 163] on textarea "It's not often a Dominatrix lets you fuck them. I have a great time with Mistre…" at bounding box center [461, 171] width 266 height 28
click at [672, 87] on div "Personalize your messages with {name} Insert the placeholder {name} in your mes…" at bounding box center [439, 183] width 592 height 394
